Goal: Task Accomplishment & Management: Complete application form

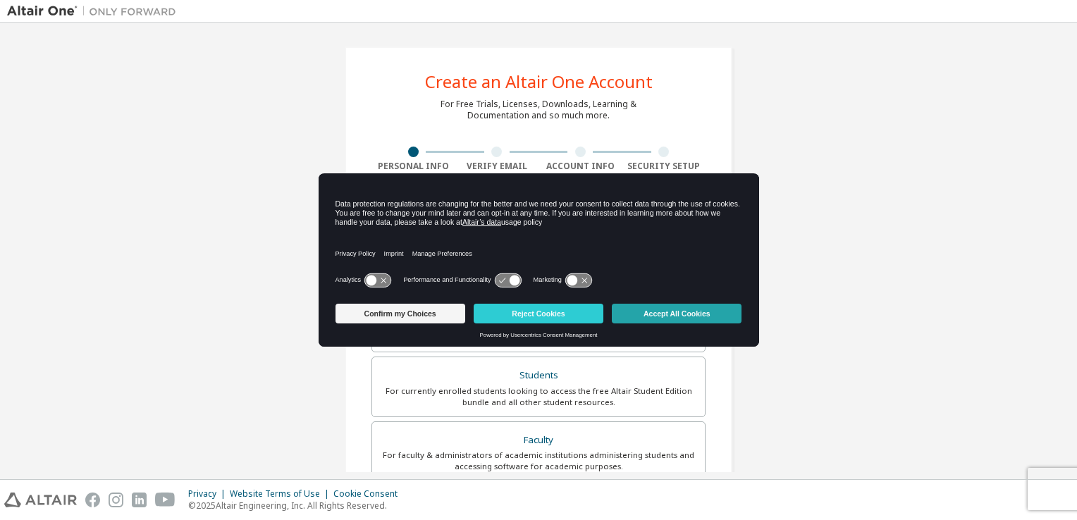
click at [696, 314] on button "Accept All Cookies" at bounding box center [677, 314] width 130 height 20
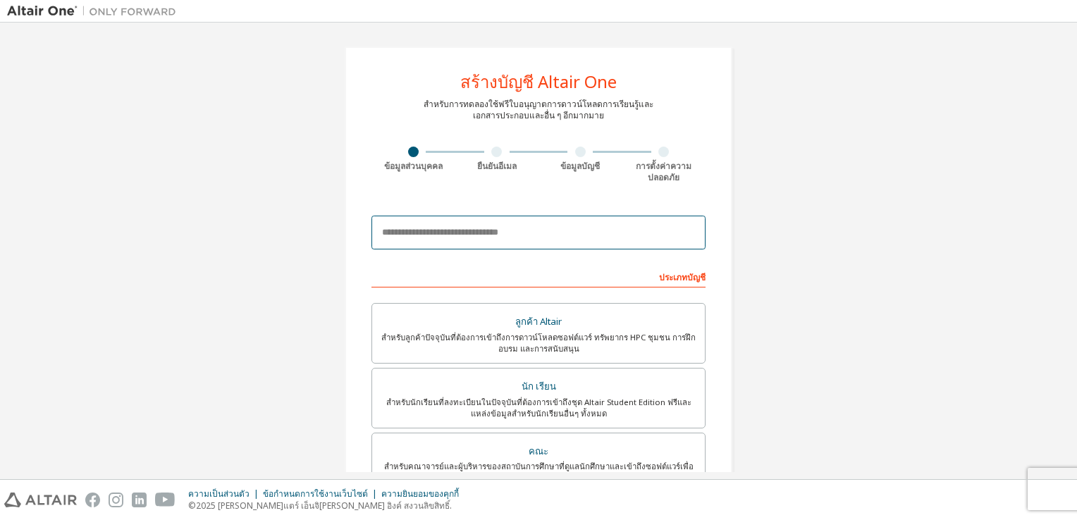
drag, startPoint x: 443, startPoint y: 229, endPoint x: 444, endPoint y: 221, distance: 8.6
click at [443, 229] on input "email" at bounding box center [538, 233] width 334 height 34
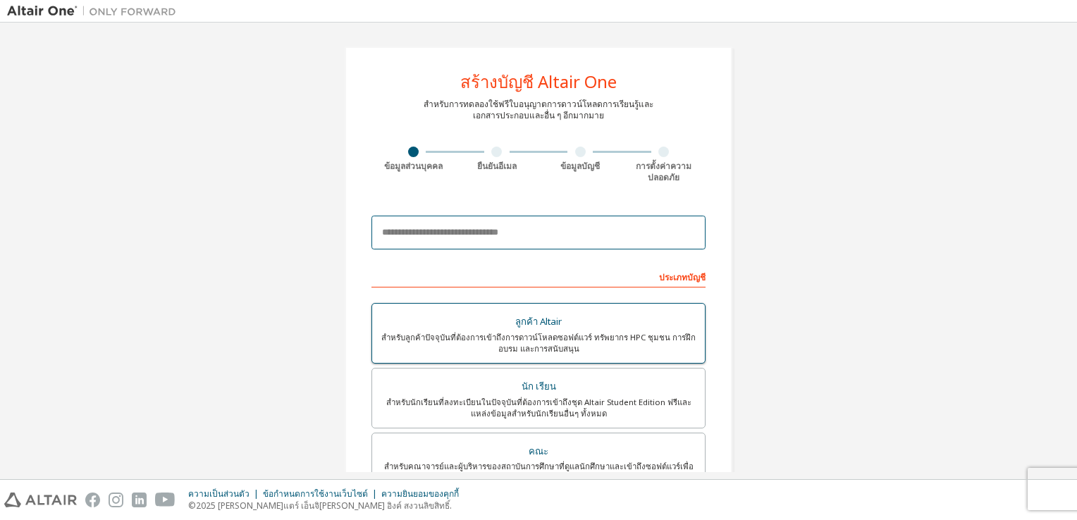
type input "**********"
type input "********"
type input "**********"
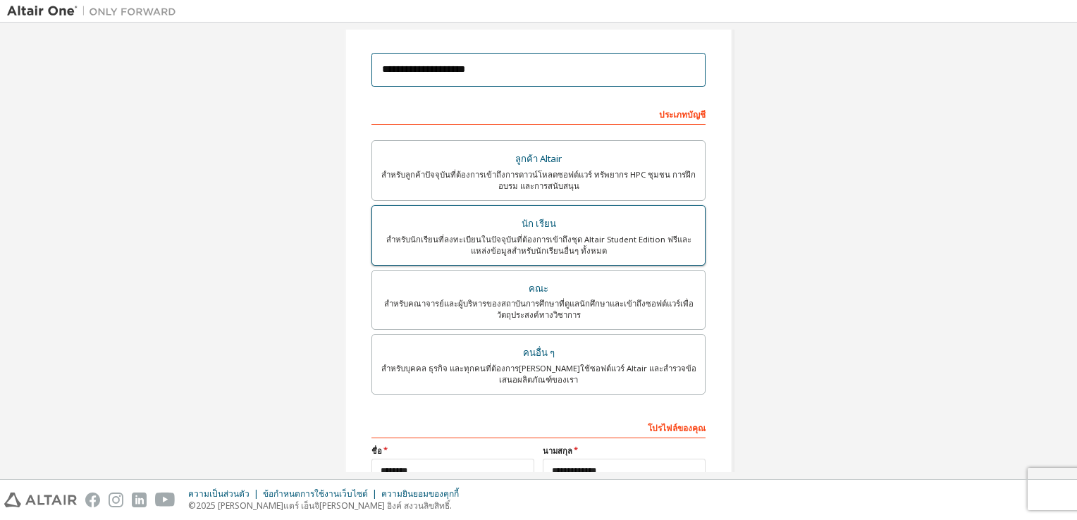
scroll to position [211, 0]
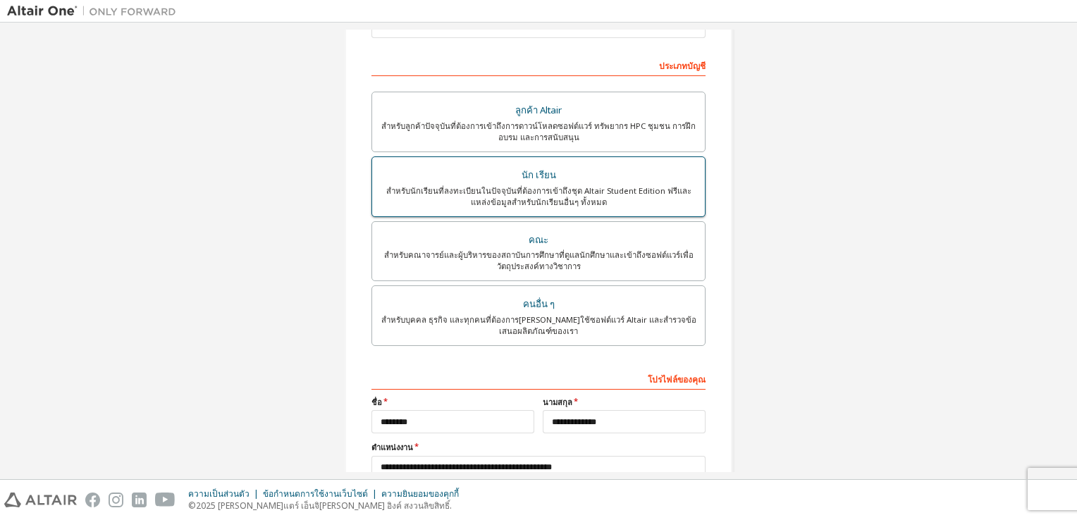
click at [548, 195] on div "สําหรับนักเรียนที่ลงทะเบียนในปัจจุบันที่ต้องการเข้าถึงชุด Altair Student Editio…" at bounding box center [539, 196] width 316 height 23
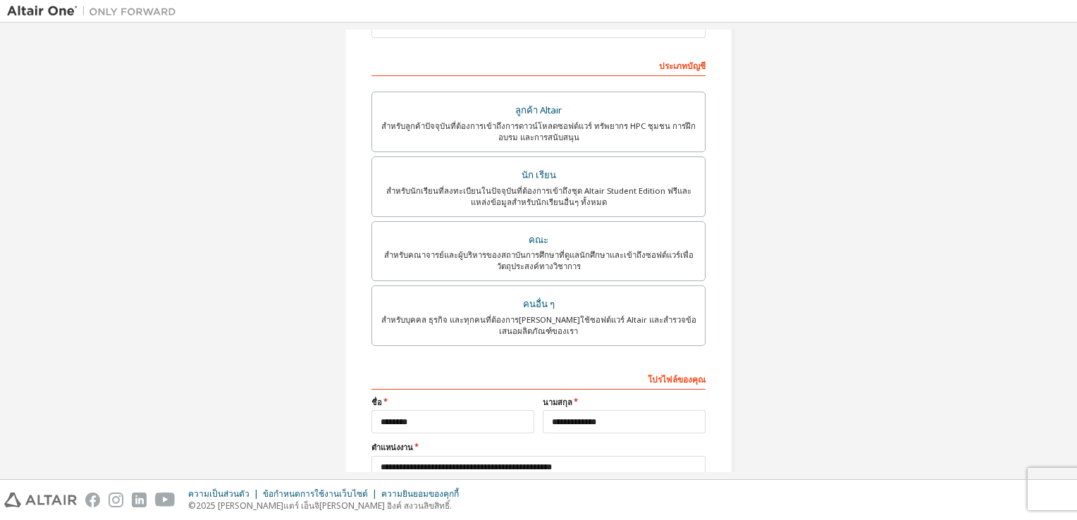
drag, startPoint x: 548, startPoint y: 195, endPoint x: 760, endPoint y: 212, distance: 212.8
click at [760, 214] on div "**********" at bounding box center [538, 197] width 1063 height 758
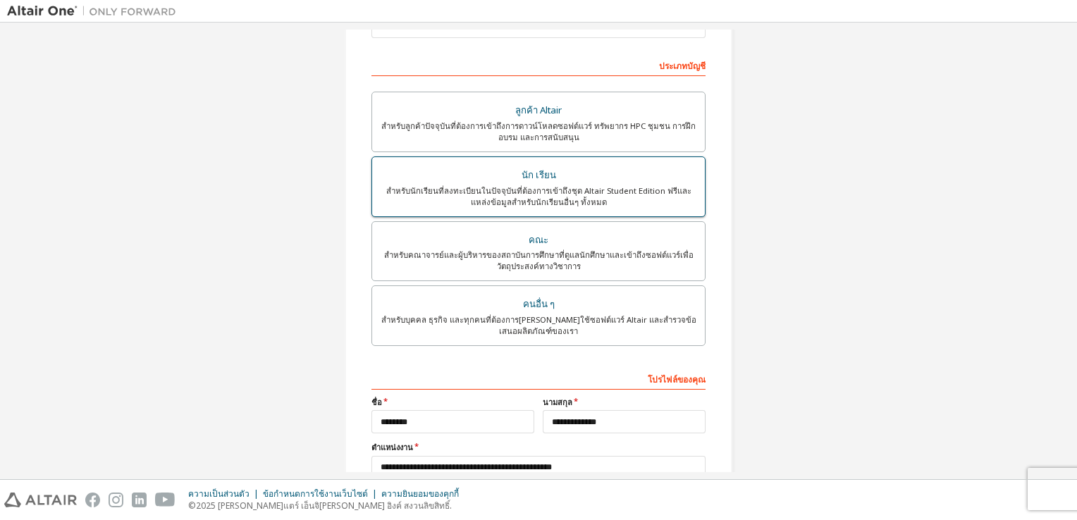
click at [629, 197] on div "สําหรับนักเรียนที่ลงทะเบียนในปัจจุบันที่ต้องการเข้าถึงชุด Altair Student Editio…" at bounding box center [539, 196] width 316 height 23
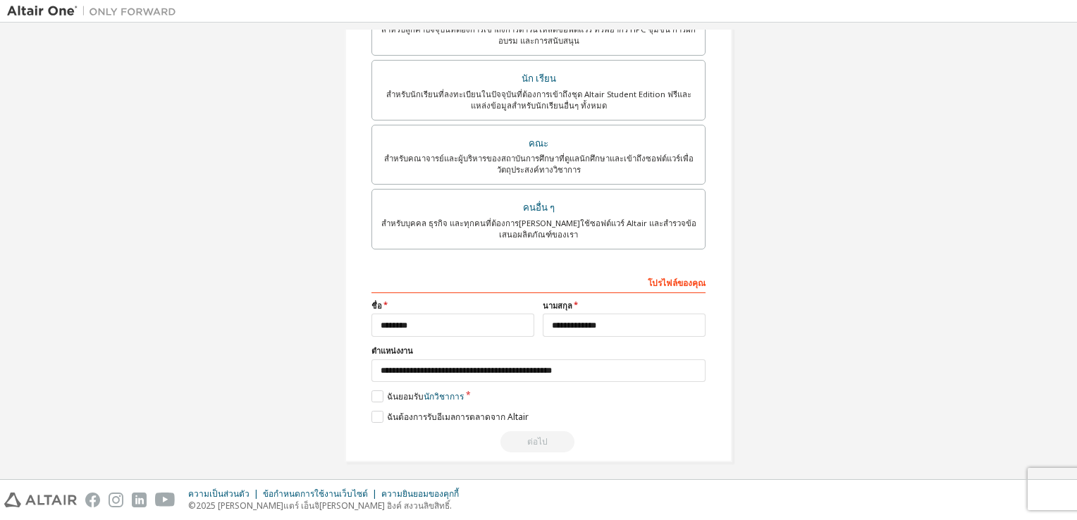
scroll to position [312, 0]
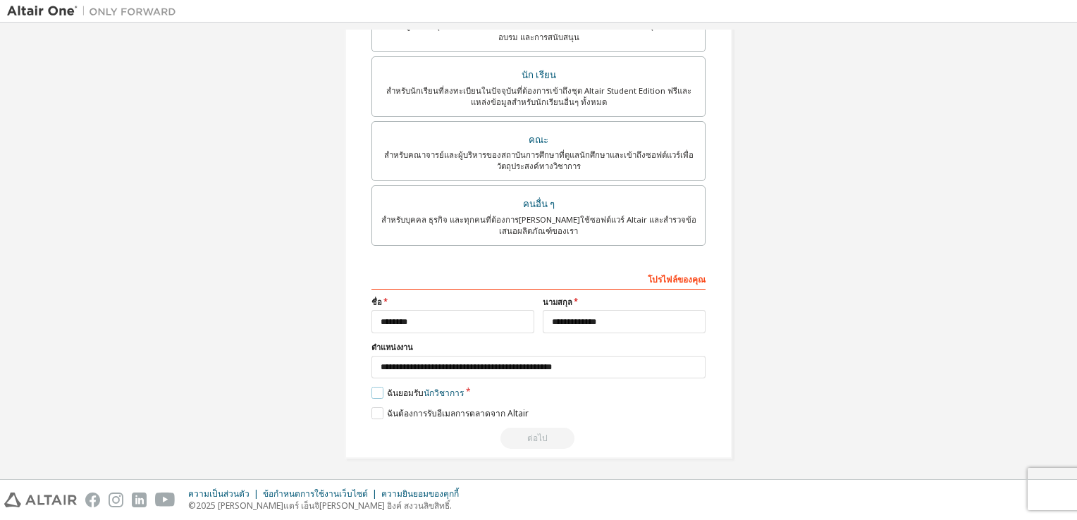
click at [375, 387] on label "ฉันยอมรับ นักวิชาการ" at bounding box center [417, 393] width 92 height 12
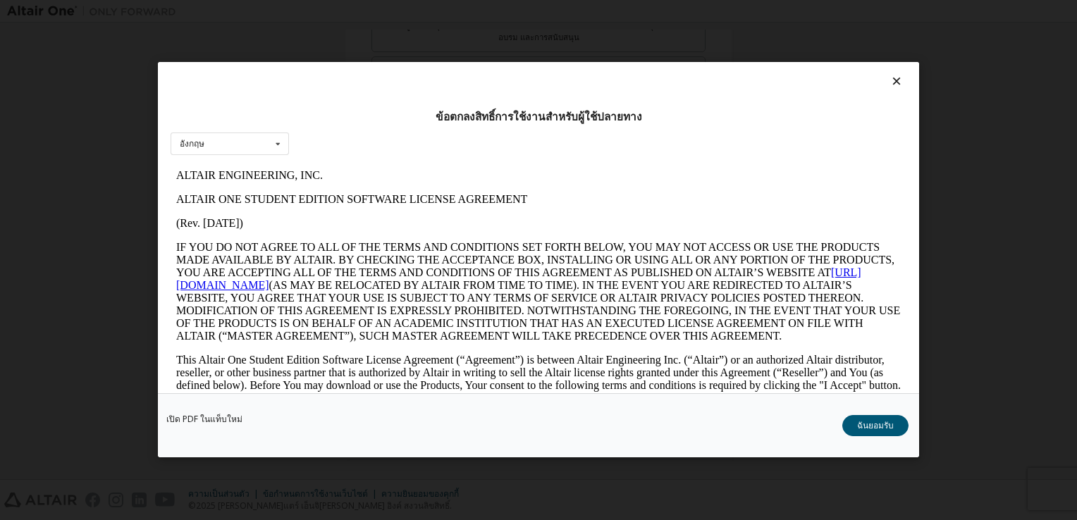
scroll to position [0, 0]
click at [870, 422] on button "ฉันยอมรับ" at bounding box center [875, 426] width 66 height 21
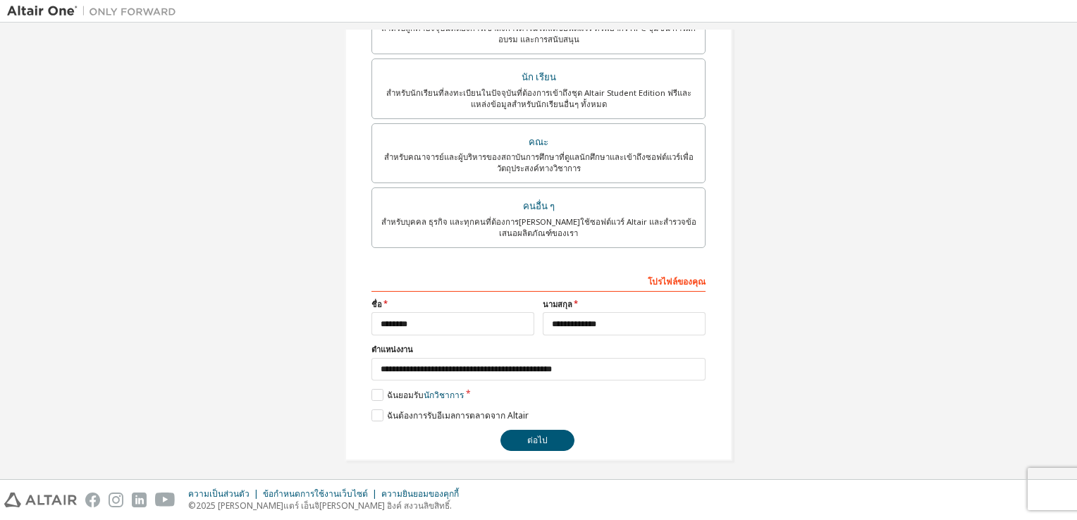
scroll to position [312, 0]
click at [547, 429] on button "ต่อไป" at bounding box center [537, 438] width 74 height 21
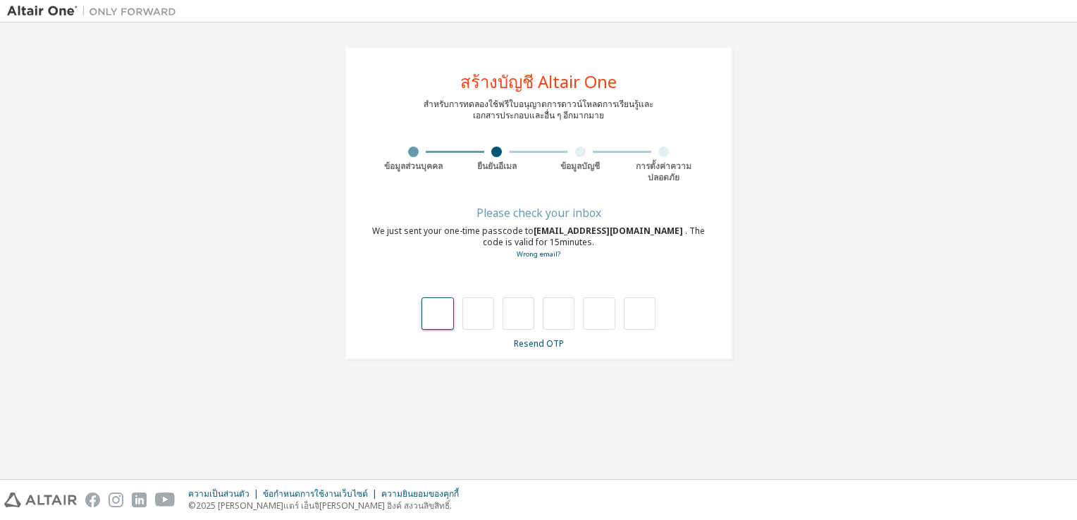
scroll to position [0, 0]
type input "*"
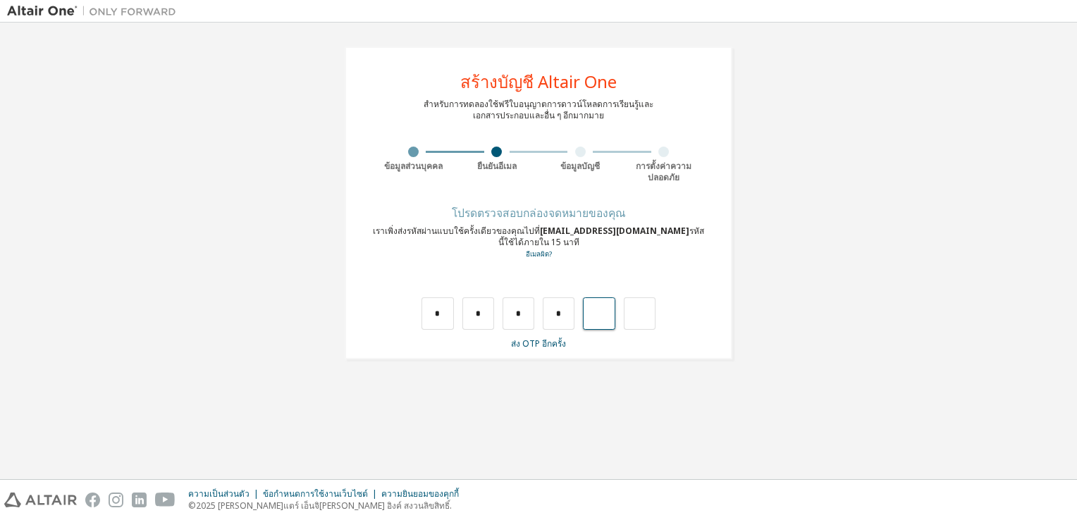
type input "*"
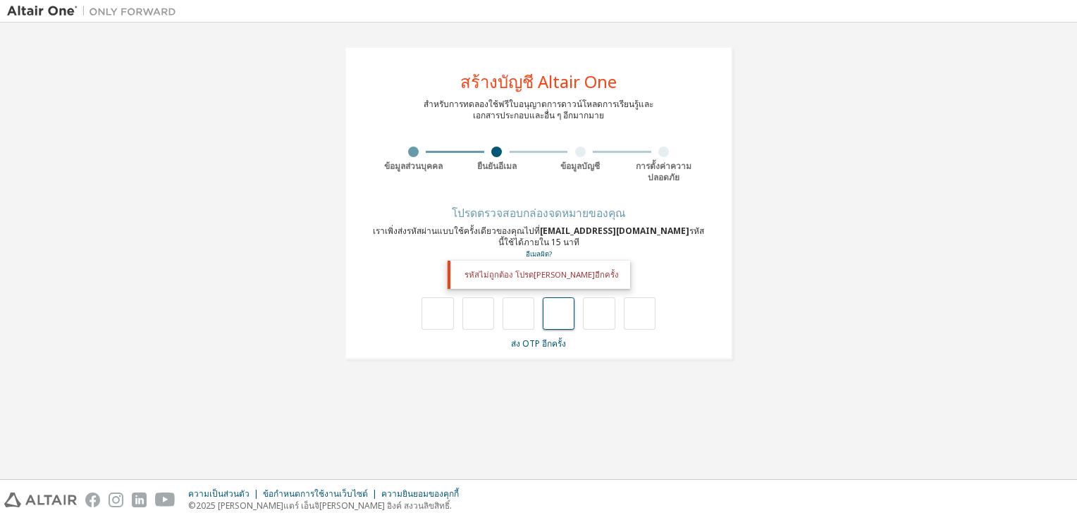
click at [560, 316] on input "text" at bounding box center [559, 313] width 32 height 32
click at [453, 300] on input "text" at bounding box center [438, 313] width 32 height 32
type input "*"
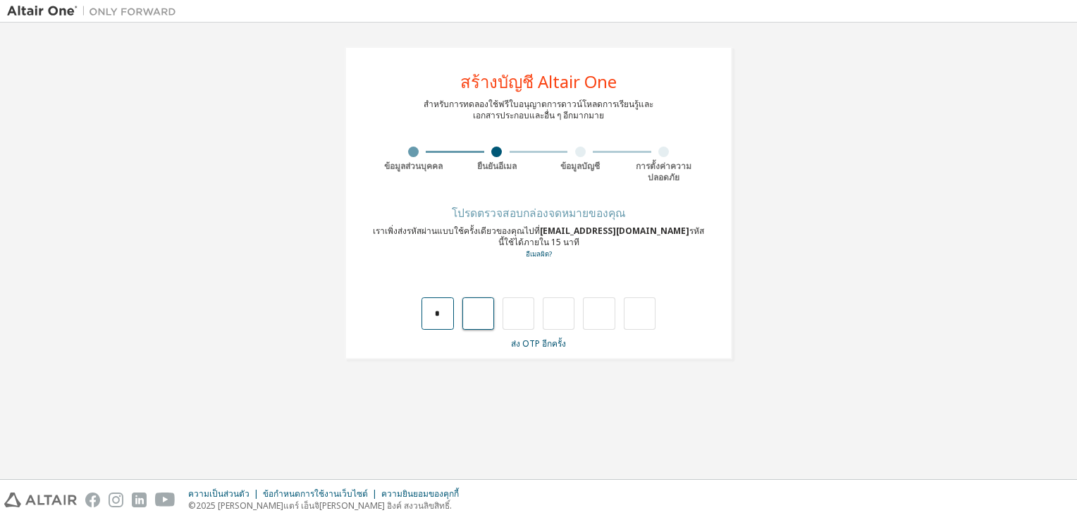
type input "*"
